Goal: Task Accomplishment & Management: Complete application form

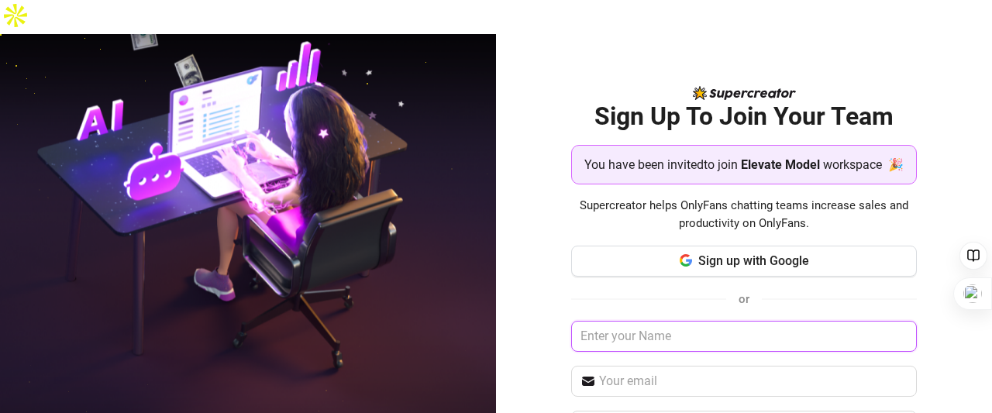
click at [671, 323] on input "text" at bounding box center [744, 336] width 346 height 31
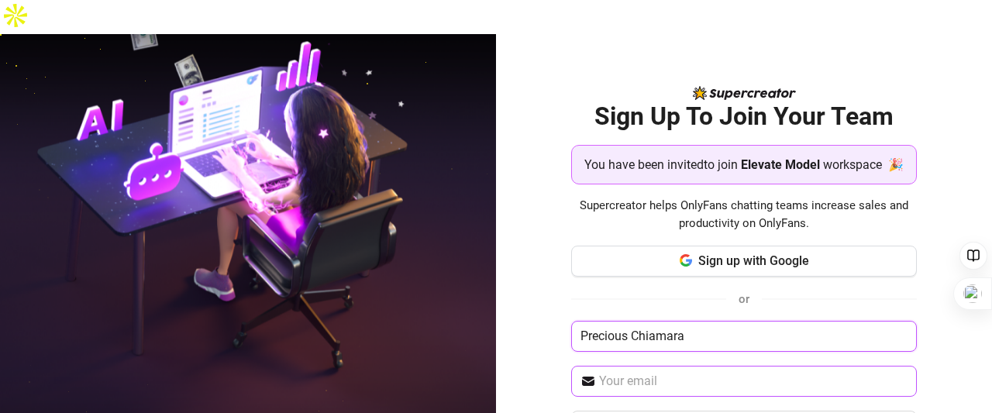
type input "Precious Chiamara"
click at [656, 372] on input "text" at bounding box center [753, 381] width 309 height 19
type input "[EMAIL_ADDRESS][DOMAIN_NAME]"
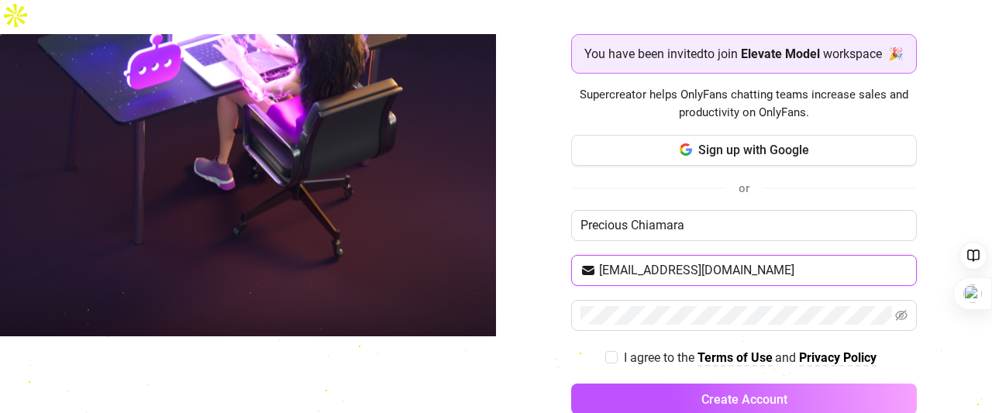
scroll to position [127, 0]
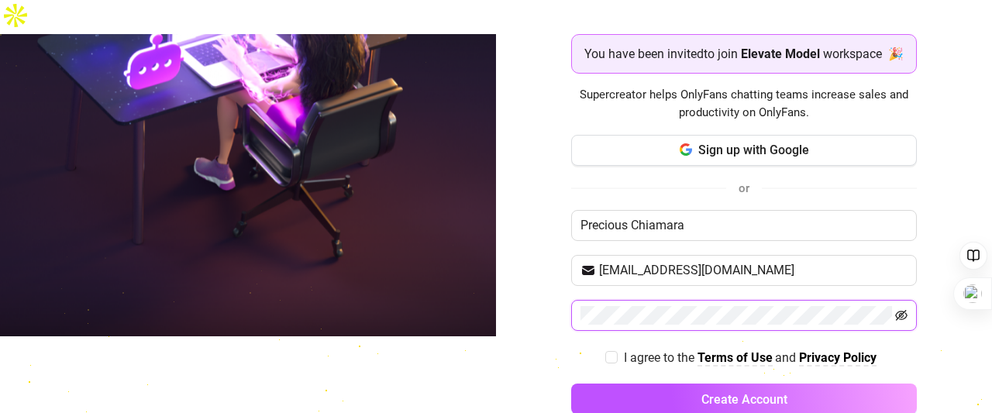
click at [895, 309] on icon "eye-invisible" at bounding box center [901, 315] width 12 height 12
click at [895, 309] on icon "eye" at bounding box center [901, 315] width 12 height 12
click at [605, 351] on input "I agree to the Terms of Use and Privacy Policy" at bounding box center [610, 356] width 11 height 11
checkbox input "true"
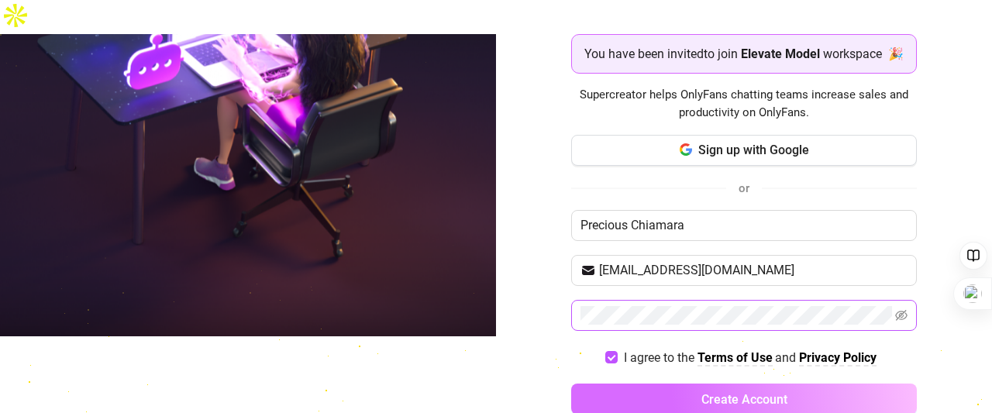
click at [674, 384] on button "Create Account" at bounding box center [744, 399] width 346 height 31
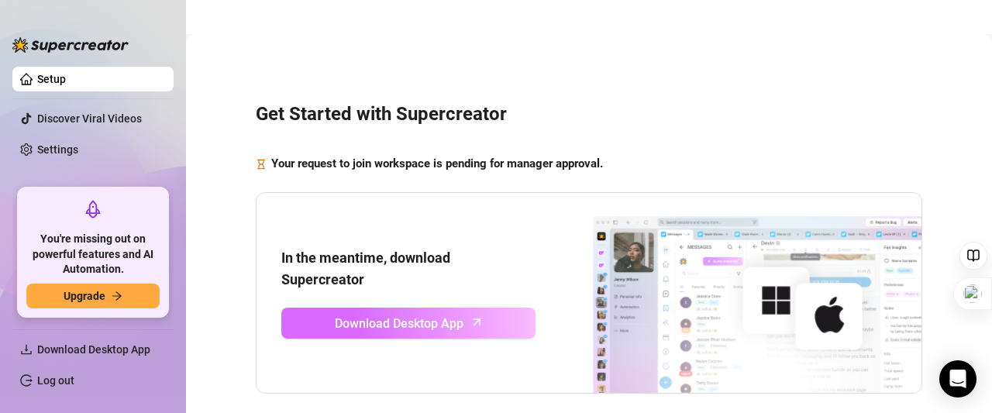
click at [428, 314] on span "Download Desktop App" at bounding box center [399, 323] width 129 height 19
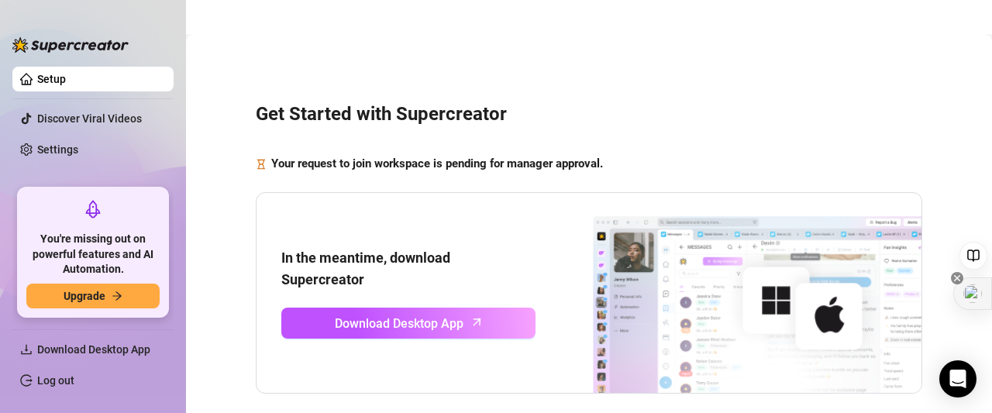
click at [970, 289] on img at bounding box center [972, 293] width 19 height 19
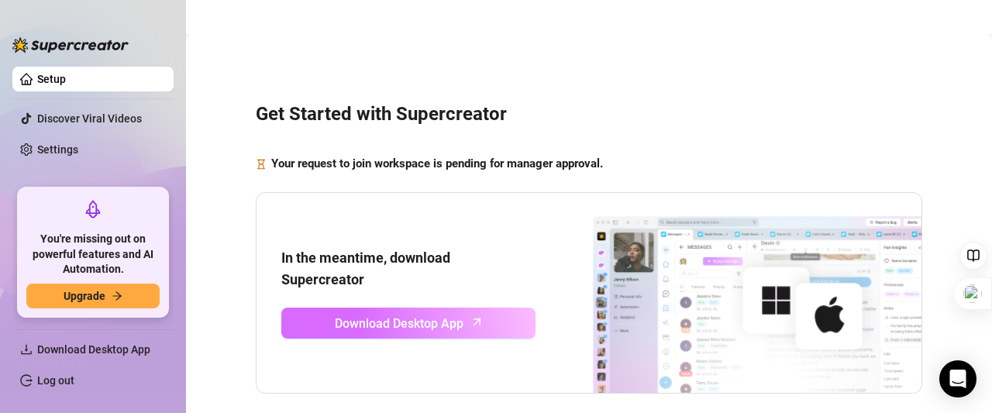
click at [411, 314] on span "Download Desktop App" at bounding box center [399, 323] width 129 height 19
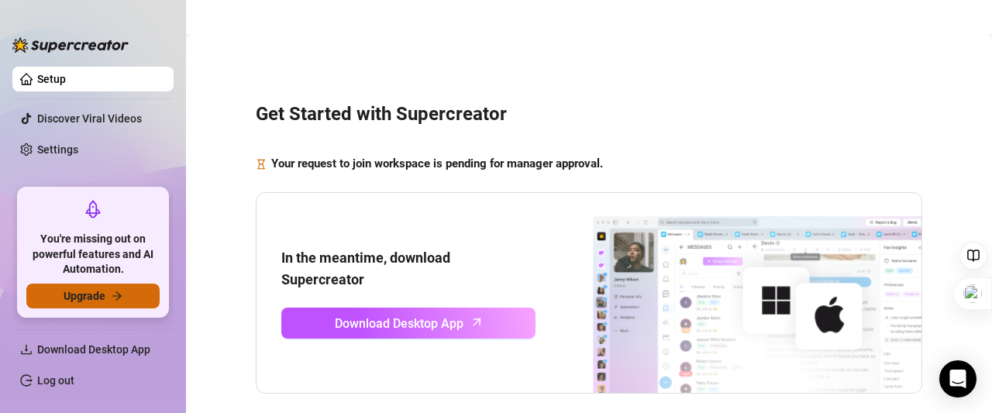
click at [78, 300] on span "Upgrade" at bounding box center [85, 296] width 42 height 12
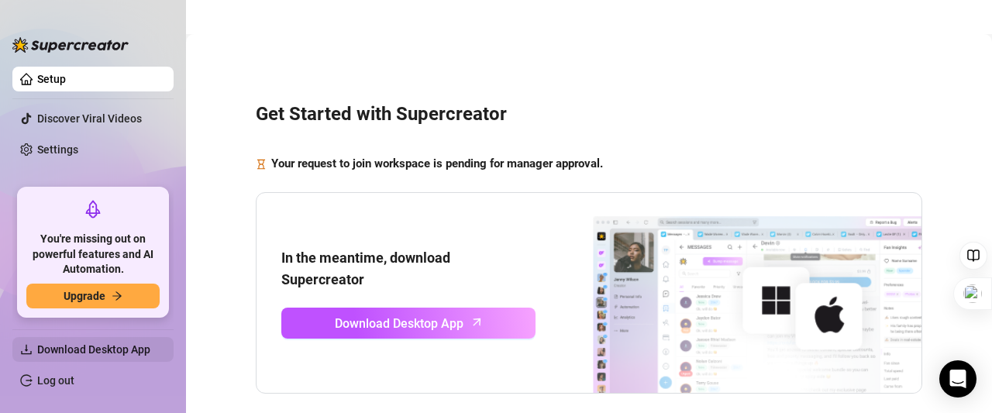
click at [82, 350] on span "Download Desktop App" at bounding box center [93, 349] width 113 height 12
